Goal: Task Accomplishment & Management: Manage account settings

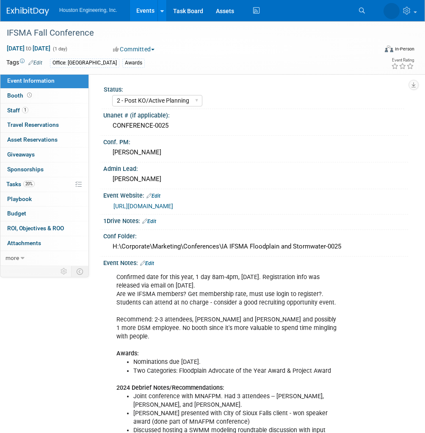
select select "2 - Post KO/Active Planning"
select select "Yes"
select select "Water Resources"
click at [42, 187] on link "20% Tasks 20%" at bounding box center [44, 184] width 88 height 14
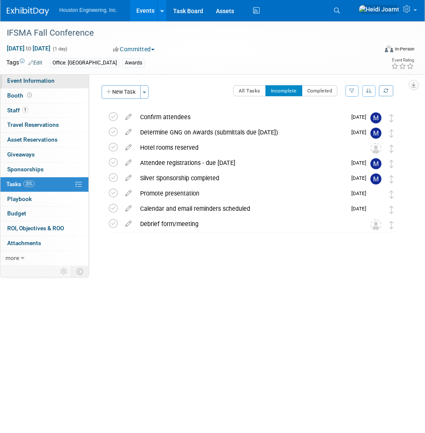
click at [25, 80] on span "Event Information" at bounding box center [30, 80] width 47 height 7
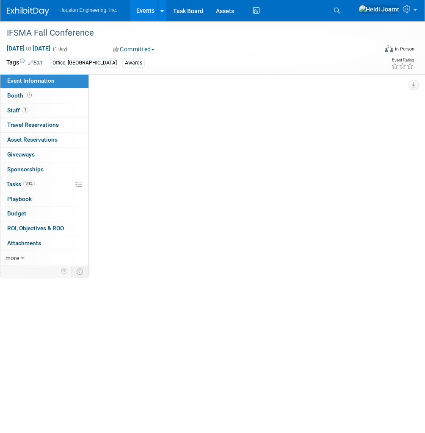
select select "2 - Post KO/Active Planning"
select select "Yes"
select select "Water Resources"
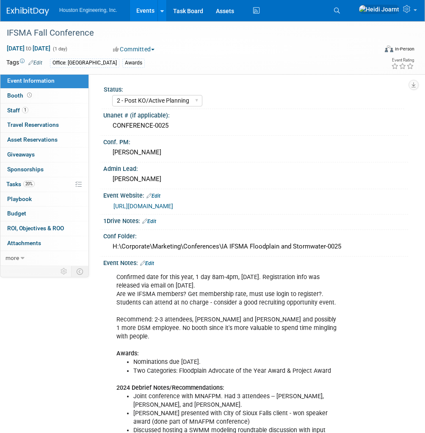
click at [173, 205] on link "[URL][DOMAIN_NAME]" at bounding box center [144, 206] width 60 height 7
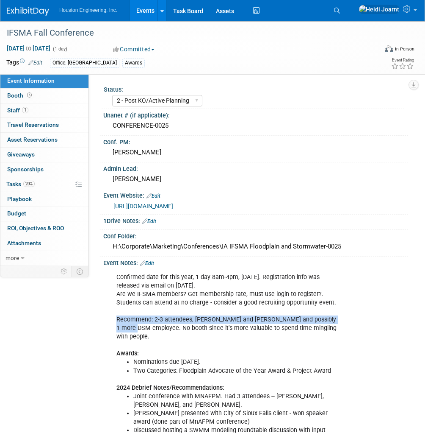
drag, startPoint x: 114, startPoint y: 315, endPoint x: 144, endPoint y: 329, distance: 32.4
click at [144, 329] on div "Confirmed date for this year, 1 day 8am-4pm, [DATE]. Registration info was rele…" at bounding box center [228, 375] width 234 height 213
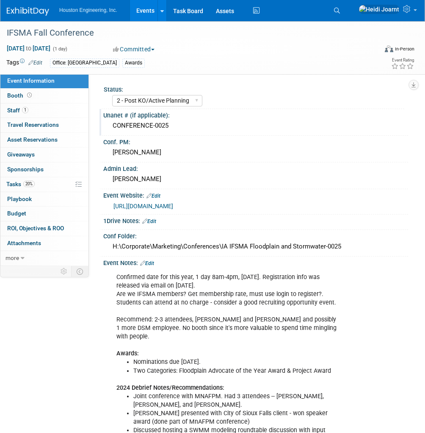
click at [236, 134] on div "Unanet # (if applicable): CONFERENCE-0025" at bounding box center [254, 122] width 309 height 27
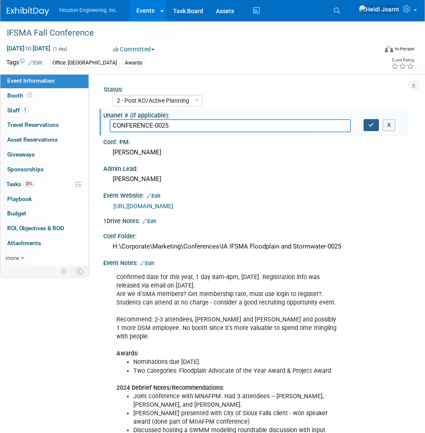
click at [375, 125] on button "button" at bounding box center [371, 125] width 15 height 12
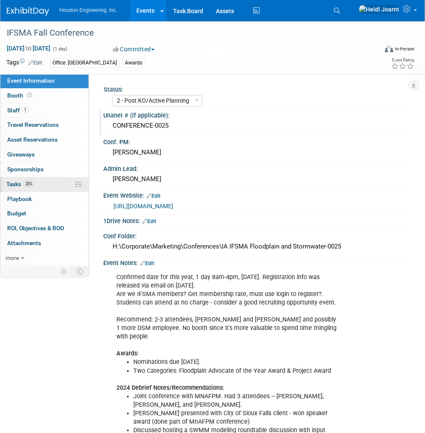
click at [35, 188] on link "20% Tasks 20%" at bounding box center [44, 184] width 88 height 14
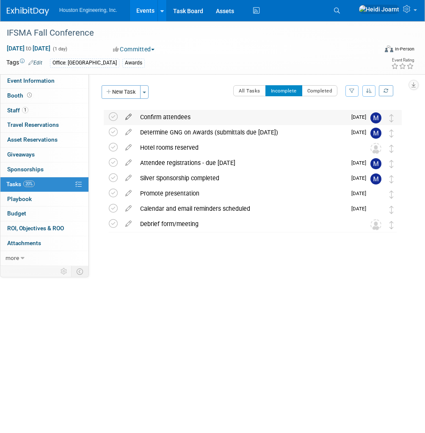
click at [130, 118] on icon at bounding box center [128, 115] width 15 height 11
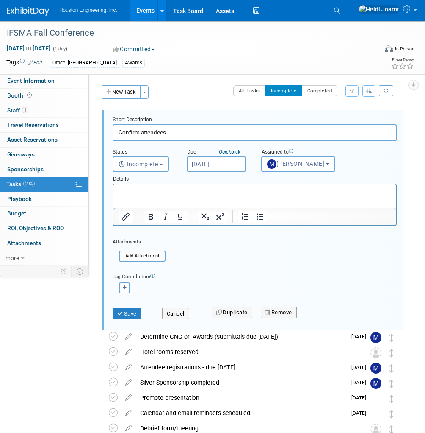
click at [172, 188] on p "Rich Text Area. Press ALT-0 for help." at bounding box center [255, 192] width 273 height 8
click at [160, 192] on p "Possiblyu" at bounding box center [255, 192] width 273 height 8
click at [230, 161] on input "[DATE]" at bounding box center [216, 163] width 59 height 15
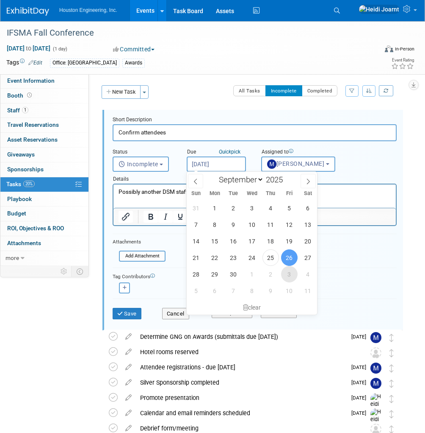
click at [286, 274] on span "3" at bounding box center [289, 274] width 17 height 17
type input "[DATE]"
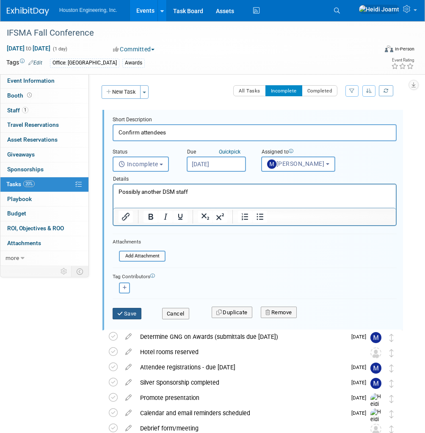
click at [134, 312] on button "Save" at bounding box center [127, 314] width 29 height 12
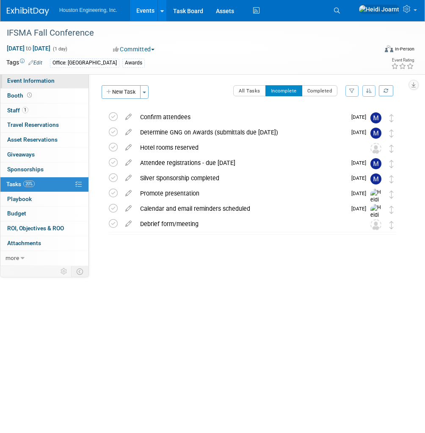
click at [59, 86] on link "Event Information" at bounding box center [44, 81] width 88 height 14
select select "2 - Post KO/Active Planning"
select select "Yes"
select select "Water Resources"
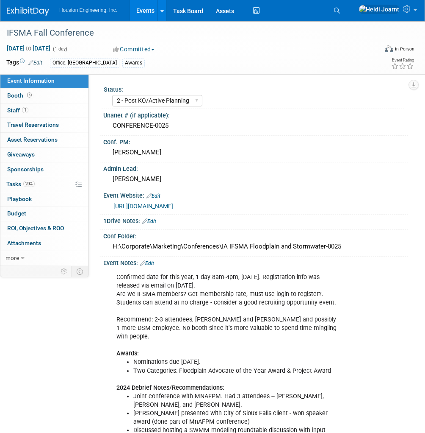
click at [151, 261] on link "Edit" at bounding box center [147, 263] width 14 height 6
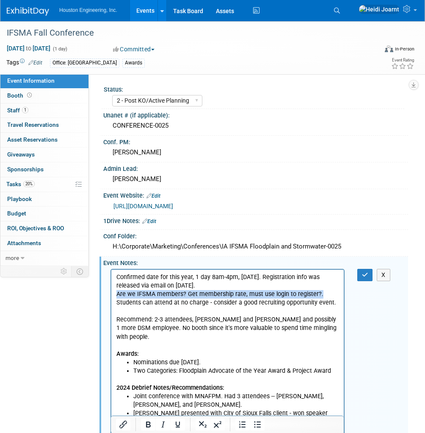
drag, startPoint x: 322, startPoint y: 292, endPoint x: 113, endPoint y: 294, distance: 208.4
click at [113, 294] on html "Confirmed date for this year, 1 day 8am-4pm, [DATE]. Registration info was rele…" at bounding box center [227, 373] width 233 height 208
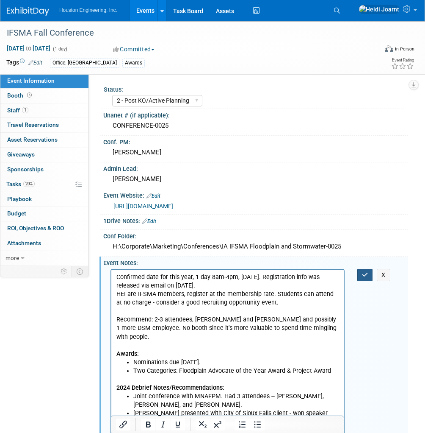
click at [364, 273] on icon "button" at bounding box center [365, 275] width 6 height 6
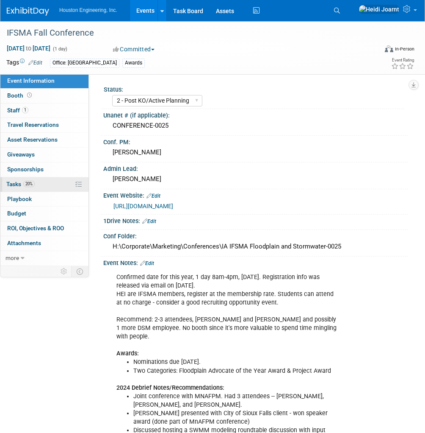
click at [43, 185] on link "20% Tasks 20%" at bounding box center [44, 184] width 88 height 14
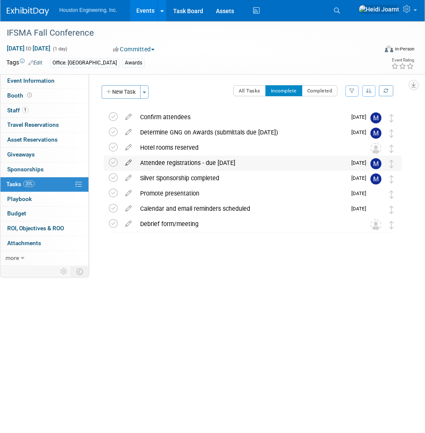
click at [128, 163] on icon at bounding box center [128, 160] width 15 height 11
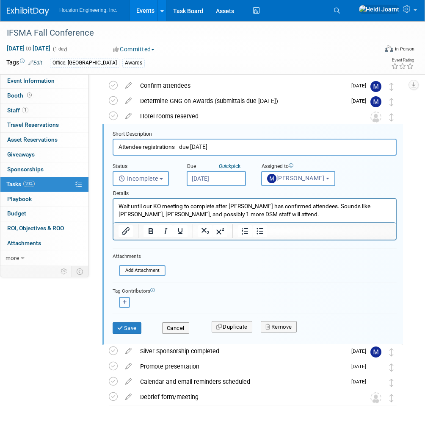
click at [125, 304] on button "button" at bounding box center [124, 302] width 11 height 11
select select
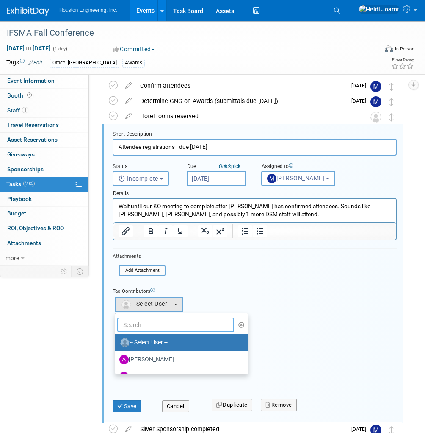
click at [152, 326] on input "text" at bounding box center [175, 324] width 117 height 14
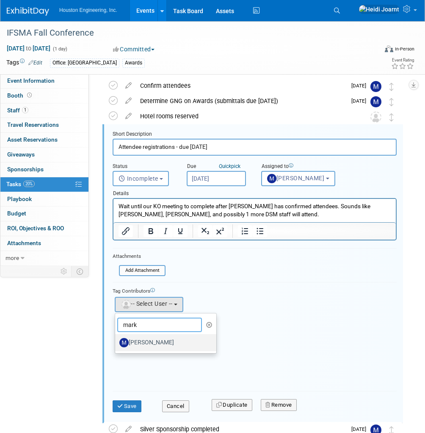
type input "mark"
click at [156, 336] on label "[PERSON_NAME]" at bounding box center [163, 343] width 89 height 14
click at [117, 338] on input "[PERSON_NAME]" at bounding box center [114, 341] width 6 height 6
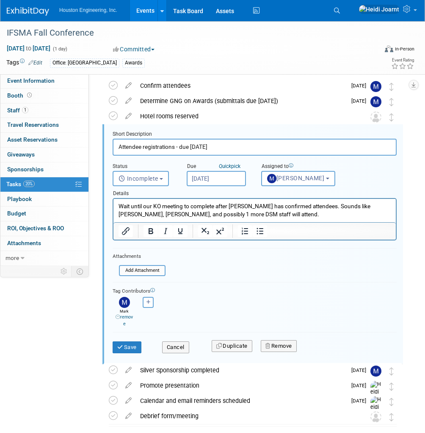
click at [239, 212] on p "Wait until our KO meeting to complete after [PERSON_NAME] has confirmed attende…" at bounding box center [255, 210] width 273 height 16
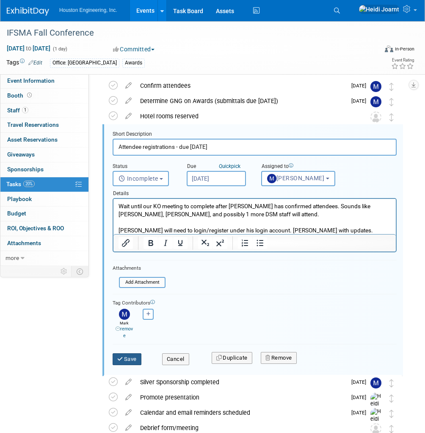
click at [133, 356] on button "Save" at bounding box center [127, 359] width 29 height 12
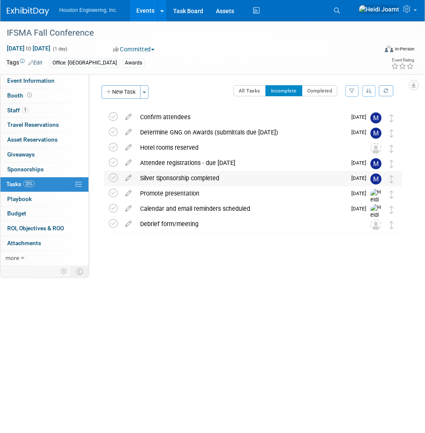
click at [221, 179] on div "Silver Sponsorship completed" at bounding box center [241, 178] width 211 height 14
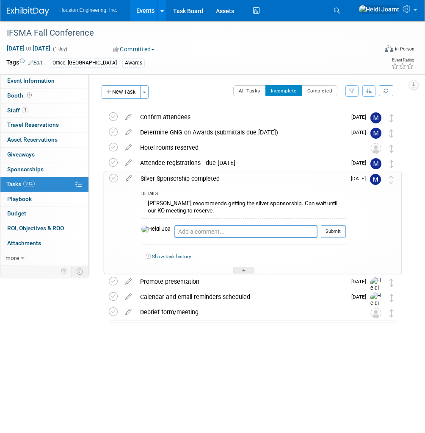
click at [221, 179] on div "Silver Sponsorship completed" at bounding box center [241, 178] width 210 height 14
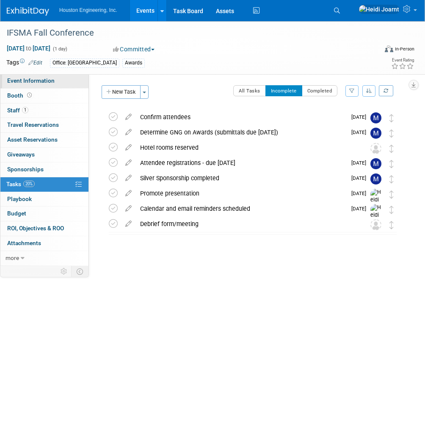
click at [47, 78] on span "Event Information" at bounding box center [30, 80] width 47 height 7
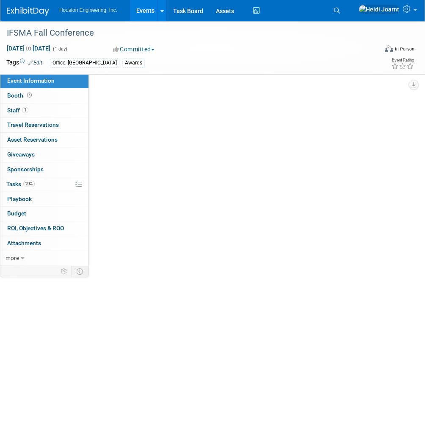
select select "2 - Post KO/Active Planning"
select select "Yes"
select select "Water Resources"
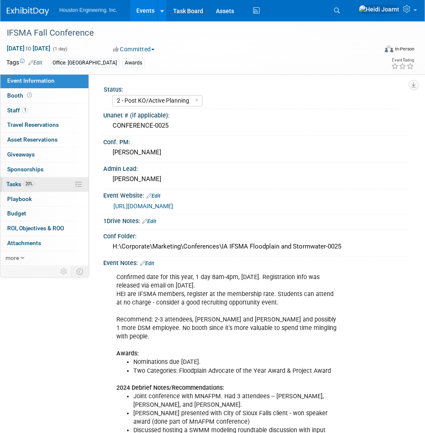
click at [44, 185] on link "20% Tasks 20%" at bounding box center [44, 184] width 88 height 14
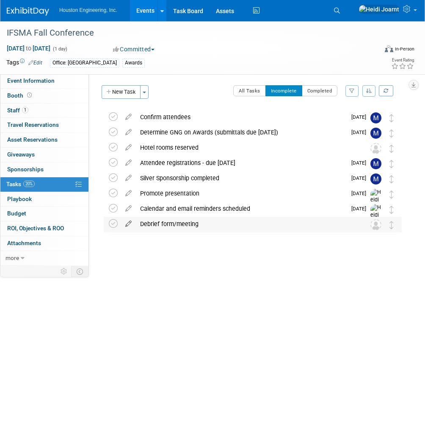
click at [126, 222] on icon at bounding box center [128, 221] width 15 height 11
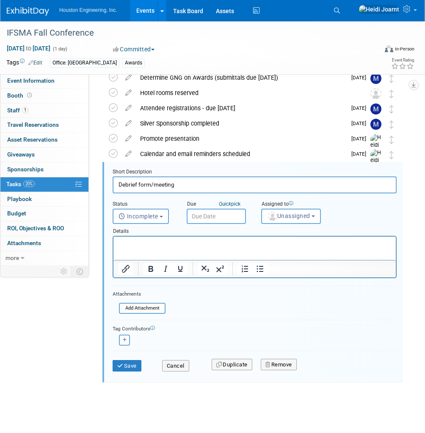
drag, startPoint x: 188, startPoint y: 187, endPoint x: 154, endPoint y: 185, distance: 34.0
click at [154, 185] on input "Debrief form/meeting" at bounding box center [255, 184] width 284 height 17
type input "Complete debrief form in folder"
click at [283, 248] on html at bounding box center [255, 241] width 283 height 11
click at [279, 216] on span "Unassigned" at bounding box center [288, 215] width 43 height 7
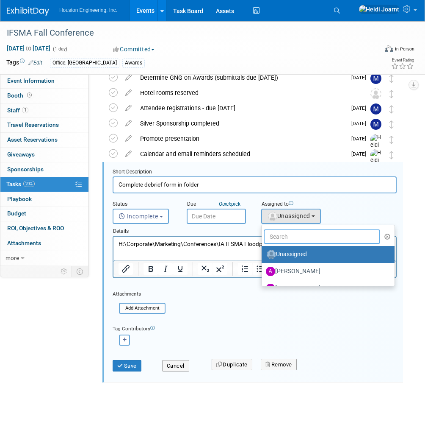
click at [298, 236] on input "text" at bounding box center [322, 236] width 117 height 14
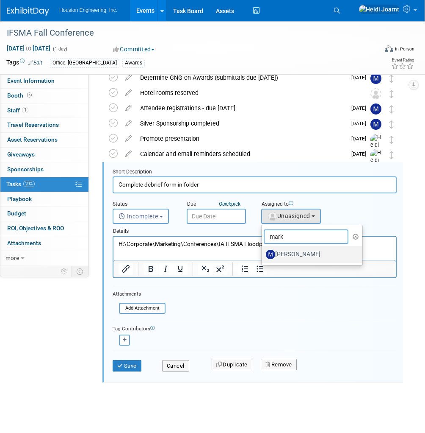
type input "mark"
click at [304, 259] on label "[PERSON_NAME]" at bounding box center [310, 254] width 89 height 14
click at [263, 256] on input "[PERSON_NAME]" at bounding box center [261, 253] width 6 height 6
select select "b36492bb-cff9-4f14-abe7-60c2d0a96ab7"
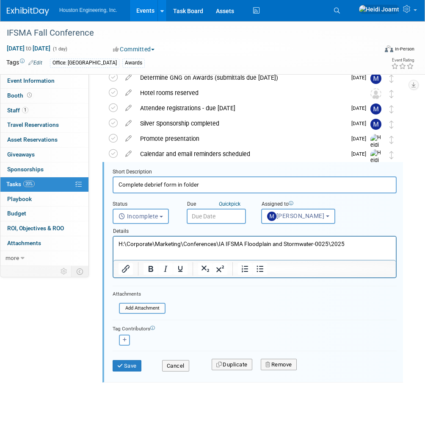
click at [219, 215] on input "text" at bounding box center [216, 215] width 59 height 15
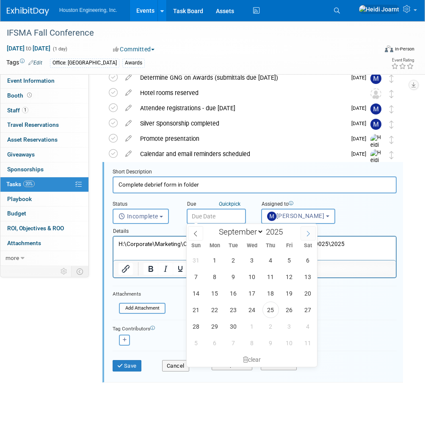
click at [312, 230] on span at bounding box center [308, 233] width 15 height 14
select select "10"
click at [212, 290] on span "10" at bounding box center [215, 293] width 17 height 17
type input "[DATE]"
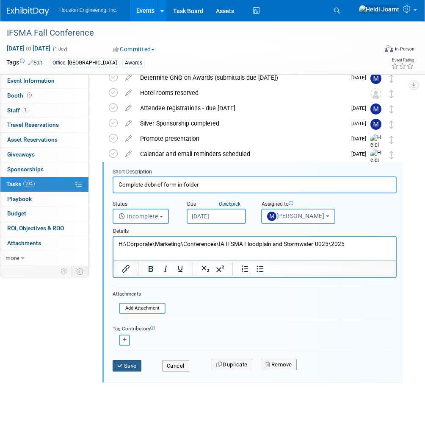
click at [136, 363] on button "Save" at bounding box center [127, 366] width 29 height 12
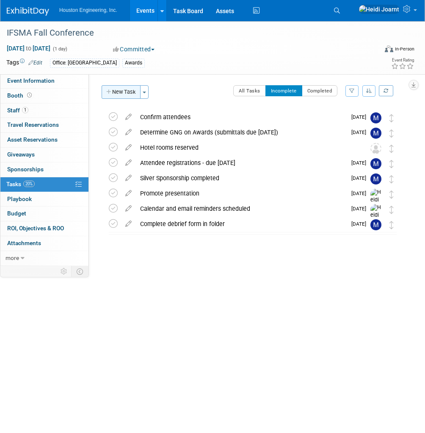
click at [104, 97] on button "New Task" at bounding box center [121, 92] width 39 height 14
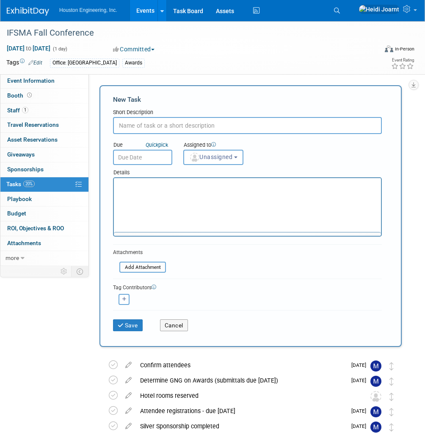
click at [181, 123] on input "text" at bounding box center [247, 125] width 269 height 17
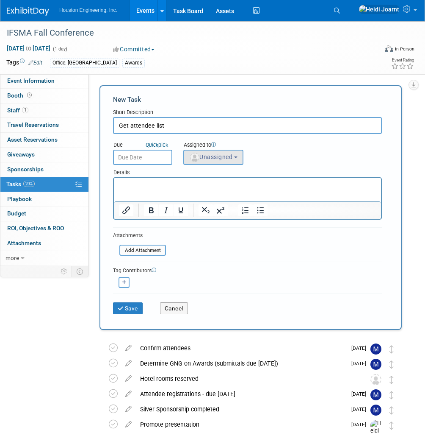
type input "Get attendee list"
click at [222, 161] on button "Unassigned" at bounding box center [213, 157] width 60 height 15
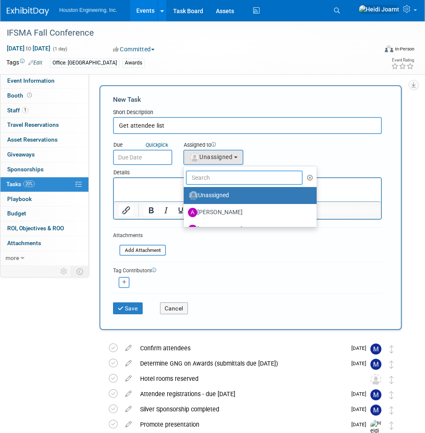
click at [224, 176] on input "text" at bounding box center [244, 177] width 117 height 14
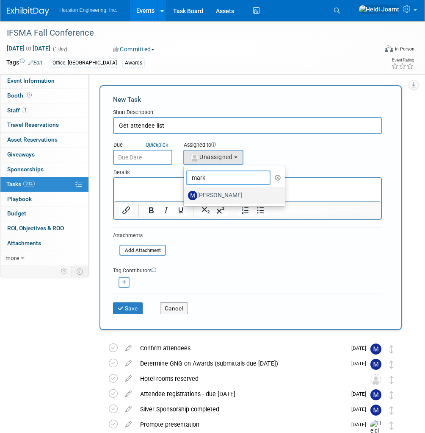
type input "mark"
click at [227, 190] on label "[PERSON_NAME]" at bounding box center [232, 196] width 89 height 14
click at [185, 191] on input "[PERSON_NAME]" at bounding box center [183, 194] width 6 height 6
select select "b36492bb-cff9-4f14-abe7-60c2d0a96ab7"
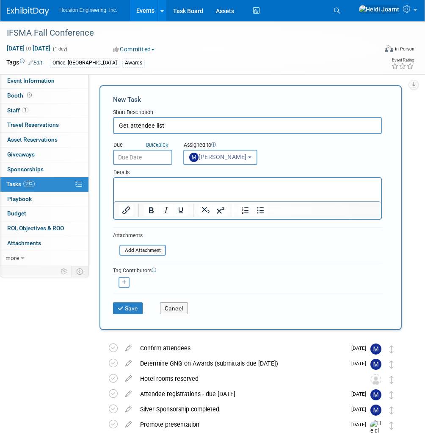
click at [143, 164] on input "text" at bounding box center [142, 157] width 59 height 15
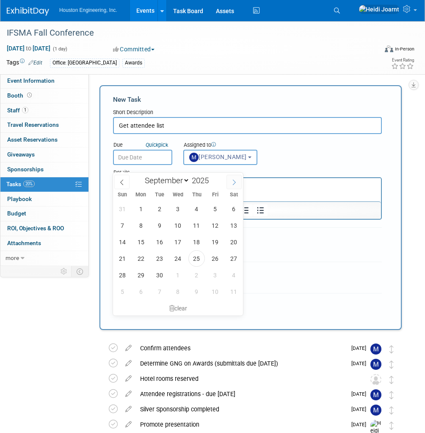
click at [237, 179] on icon at bounding box center [234, 182] width 6 height 6
select select "9"
click at [217, 257] on span "24" at bounding box center [215, 258] width 17 height 17
type input "[DATE]"
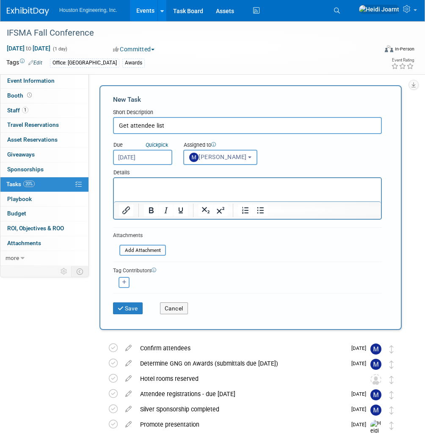
click at [137, 165] on input "[DATE]" at bounding box center [142, 157] width 59 height 15
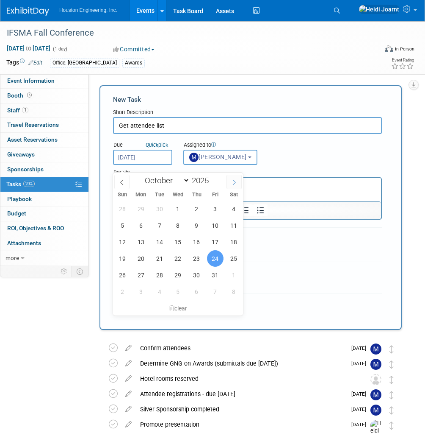
click at [231, 182] on icon at bounding box center [234, 182] width 6 height 6
select select "10"
click at [140, 225] on span "3" at bounding box center [141, 225] width 17 height 17
type input "[DATE]"
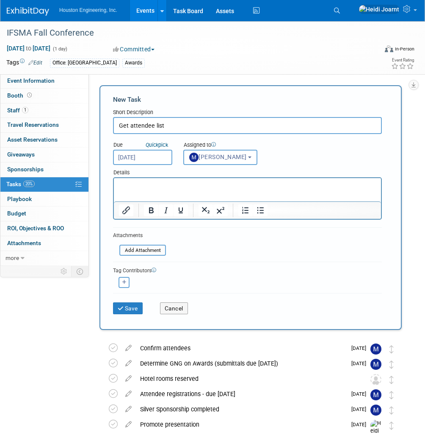
click at [139, 190] on html at bounding box center [247, 184] width 267 height 12
click at [159, 185] on p "[PERSON_NAME] is on the board" at bounding box center [248, 185] width 258 height 8
click at [184, 185] on p "Mark is on the Board" at bounding box center [248, 185] width 258 height 8
click at [128, 308] on button "Save" at bounding box center [128, 308] width 30 height 12
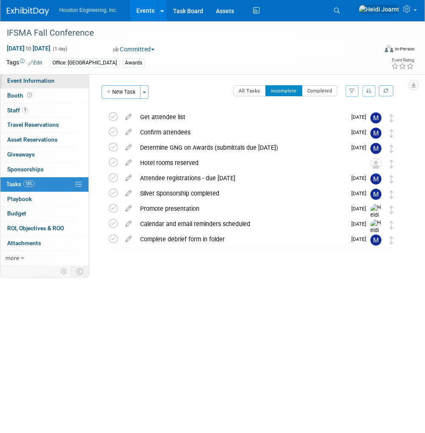
click at [46, 82] on span "Event Information" at bounding box center [30, 80] width 47 height 7
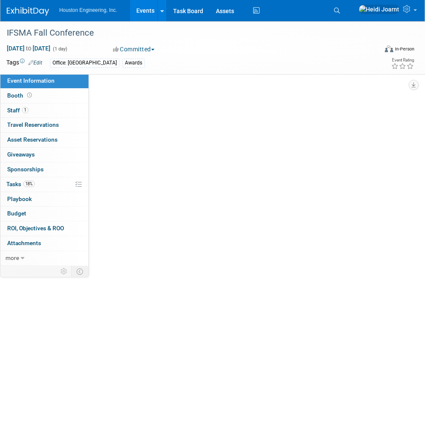
select select "2 - Post KO/Active Planning"
select select "Yes"
select select "Water Resources"
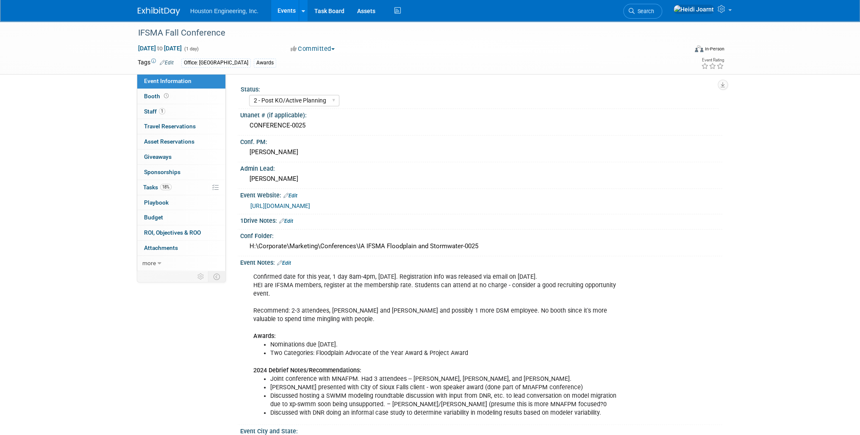
click at [288, 260] on link "Edit" at bounding box center [284, 263] width 14 height 6
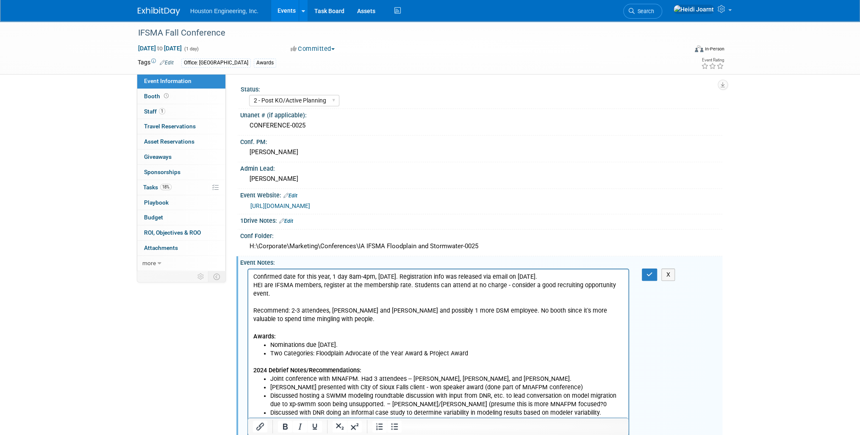
click at [328, 316] on p "Confirmed date for this year, 1 day 8am-4pm, [DATE]. Registration info was rele…" at bounding box center [438, 306] width 370 height 68
click at [425, 351] on li "Two Categories: Floodplain Advocate of the Year Award & Project Award" at bounding box center [446, 353] width 353 height 8
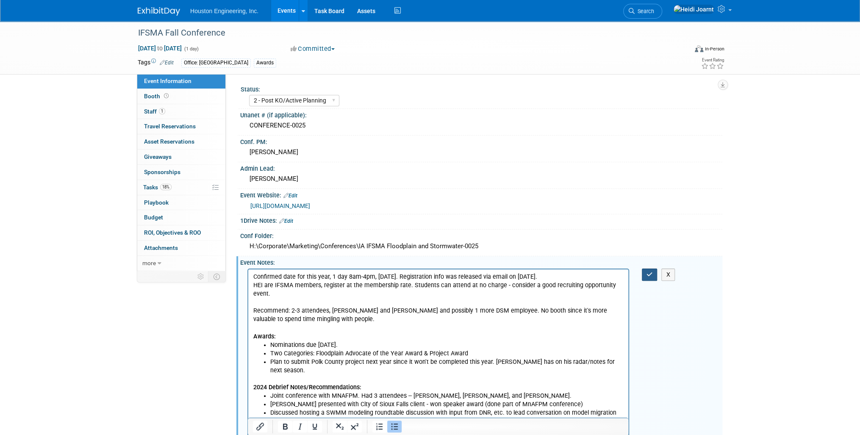
click at [425, 272] on icon "button" at bounding box center [649, 275] width 6 height 6
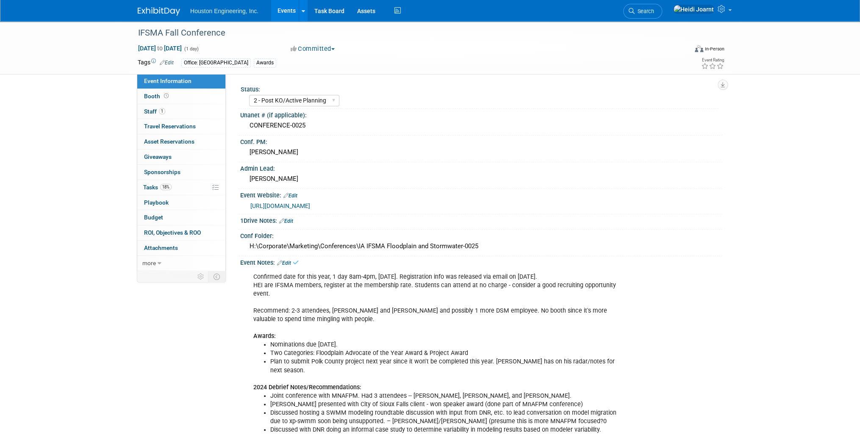
scroll to position [136, 0]
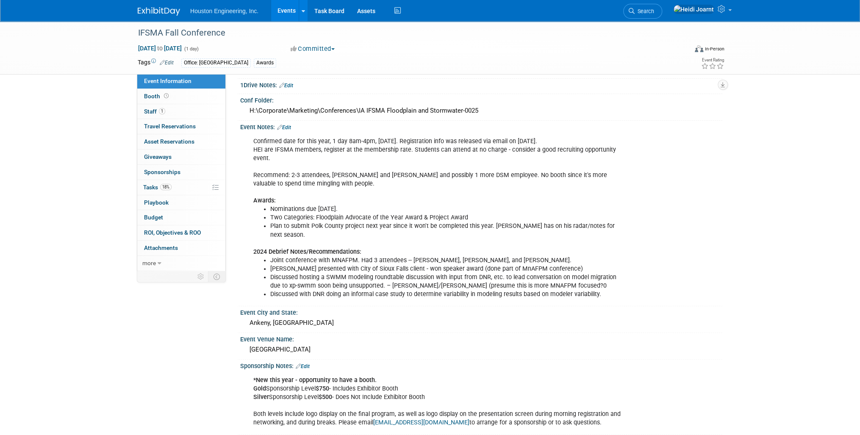
click at [288, 126] on link "Edit" at bounding box center [284, 128] width 14 height 6
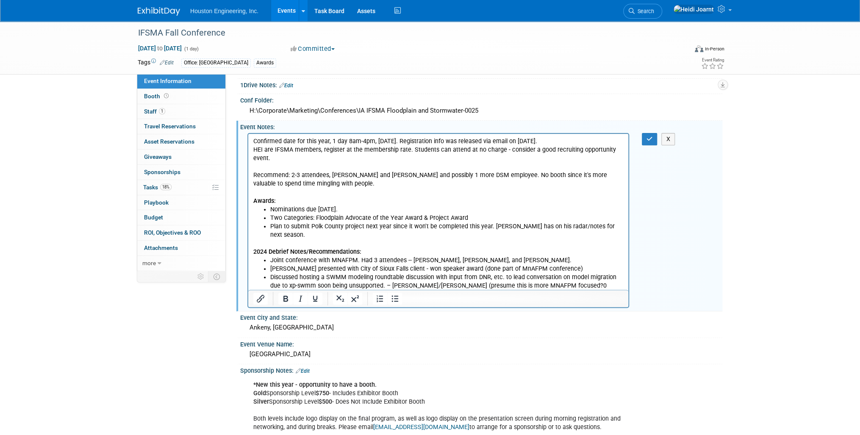
scroll to position [0, 0]
click at [324, 183] on p "Confirmed date for this year, 1 day 8am-4pm, [DATE]. Registration info was rele…" at bounding box center [438, 171] width 370 height 68
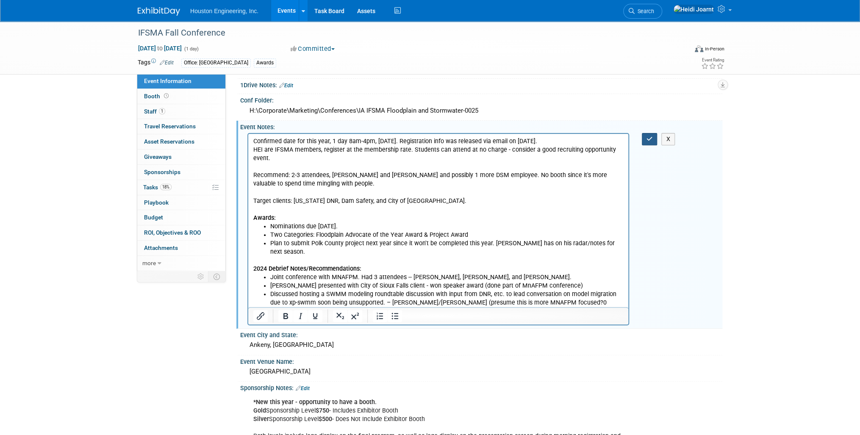
click at [425, 141] on button "button" at bounding box center [650, 139] width 16 height 12
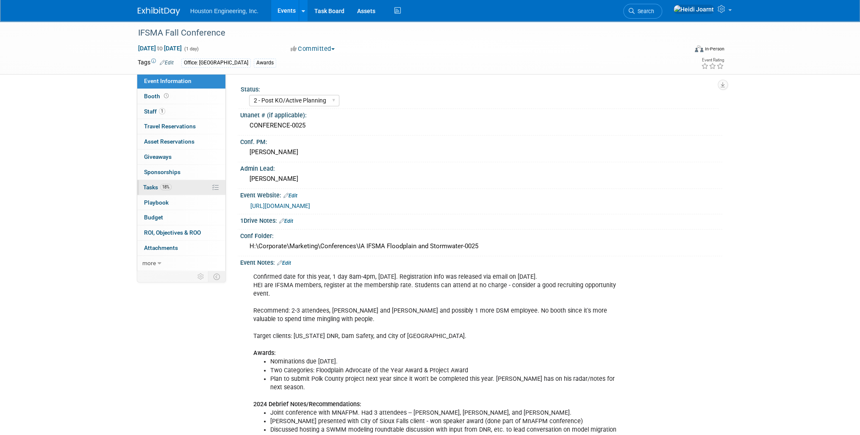
click at [185, 188] on link "18% Tasks 18%" at bounding box center [181, 187] width 88 height 15
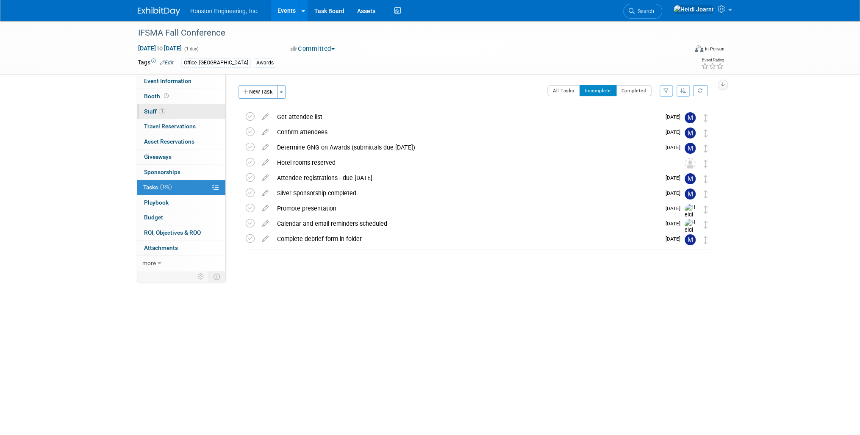
click at [180, 110] on link "1 Staff 1" at bounding box center [181, 111] width 88 height 15
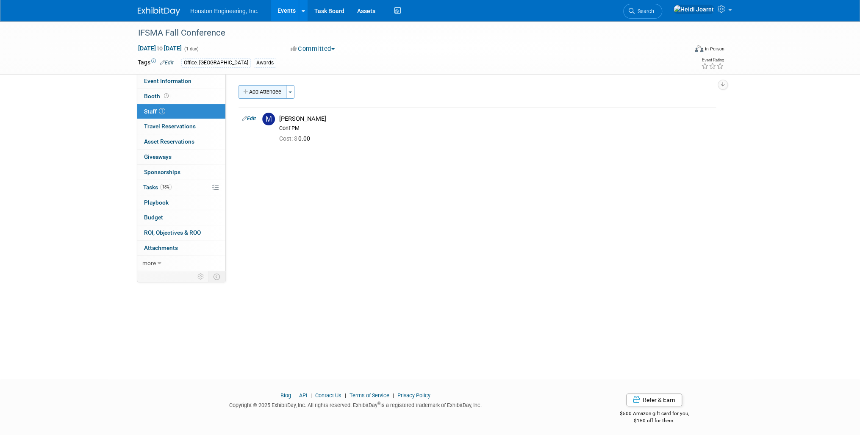
click at [247, 93] on icon "button" at bounding box center [246, 92] width 6 height 6
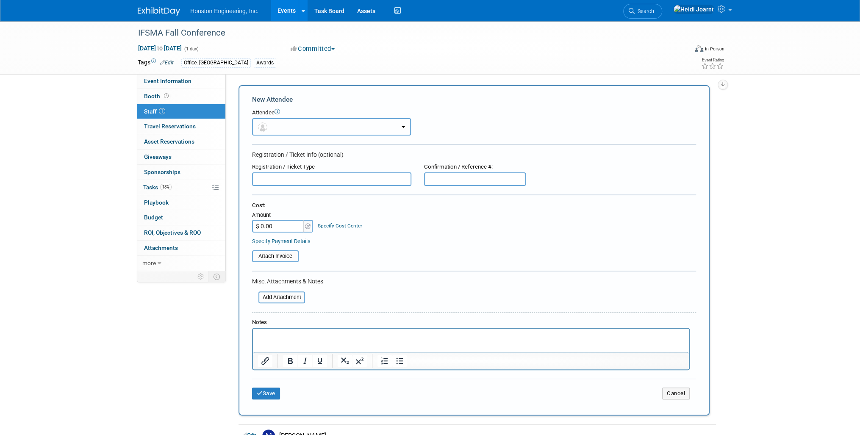
click at [295, 123] on button "button" at bounding box center [331, 126] width 159 height 17
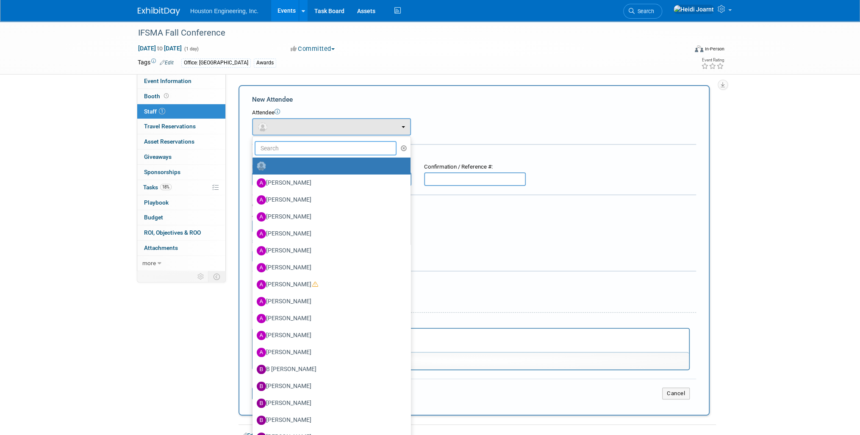
click at [307, 149] on input "text" at bounding box center [326, 148] width 142 height 14
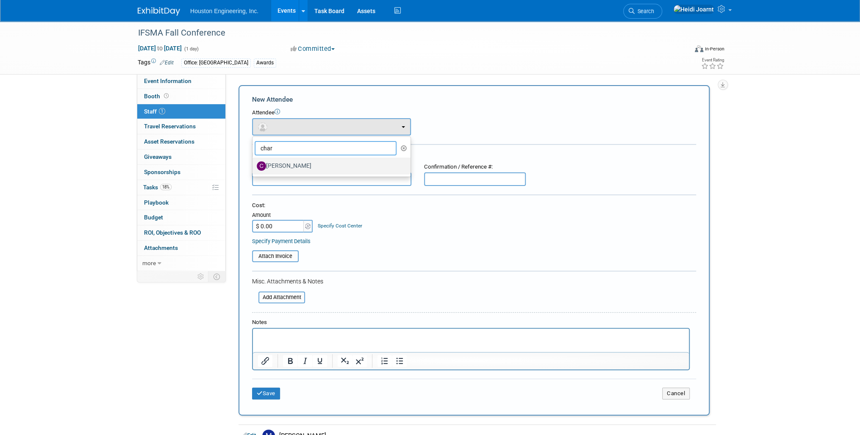
type input "char"
click at [300, 160] on label "[PERSON_NAME]" at bounding box center [329, 166] width 145 height 14
click at [254, 162] on input "[PERSON_NAME]" at bounding box center [251, 165] width 6 height 6
select select "1ba58f5a-80d3-426e-b581-c0568441b55a"
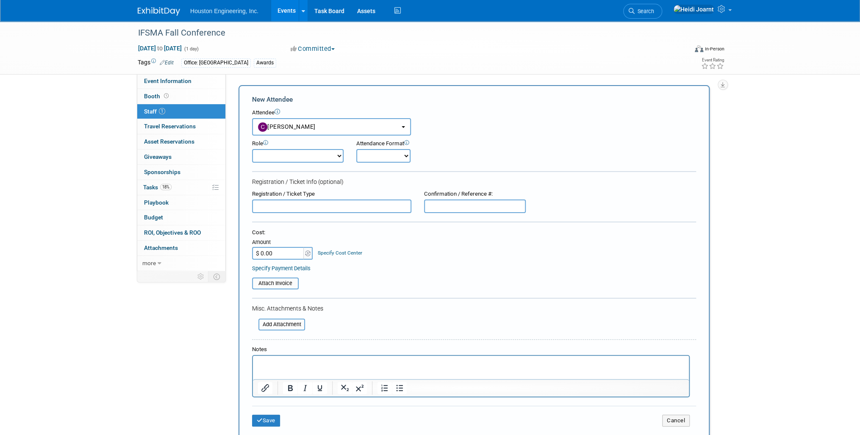
click at [297, 155] on select "Conf Attendee Conf PM Demonstrator Host Planner Presenter Sales Representative" at bounding box center [298, 156] width 92 height 14
select select "200"
click at [252, 149] on select "Conf Attendee Conf PM Demonstrator Host Planner Presenter Sales Representative" at bounding box center [298, 156] width 92 height 14
click at [270, 418] on button "Save" at bounding box center [266, 421] width 28 height 12
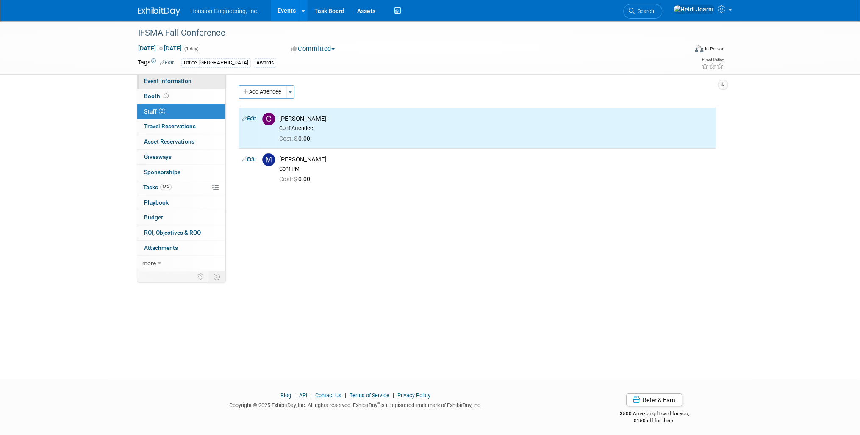
click at [182, 86] on link "Event Information" at bounding box center [181, 81] width 88 height 15
select select "2 - Post KO/Active Planning"
select select "Yes"
select select "Water Resources"
